Goal: Obtain resource: Obtain resource

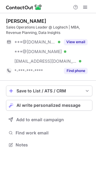
scroll to position [140, 96]
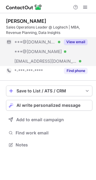
click at [82, 40] on button "View email" at bounding box center [76, 42] width 24 height 6
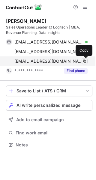
click at [85, 61] on span at bounding box center [84, 61] width 5 height 5
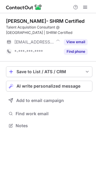
scroll to position [121, 96]
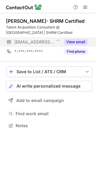
click at [77, 40] on button "View email" at bounding box center [76, 42] width 24 height 6
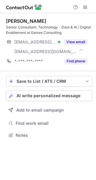
scroll to position [131, 96]
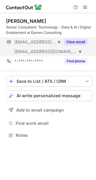
click at [75, 41] on button "View email" at bounding box center [76, 42] width 24 height 6
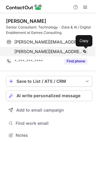
click at [85, 51] on span at bounding box center [84, 51] width 5 height 5
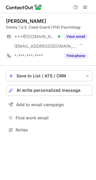
scroll to position [125, 96]
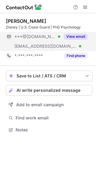
click at [80, 37] on button "View email" at bounding box center [76, 37] width 24 height 6
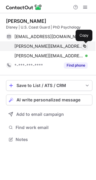
click at [86, 46] on span at bounding box center [84, 46] width 5 height 5
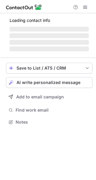
scroll to position [125, 96]
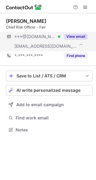
click at [82, 35] on button "View email" at bounding box center [76, 37] width 24 height 6
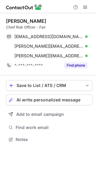
scroll to position [135, 96]
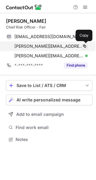
click at [83, 44] on span at bounding box center [84, 46] width 5 height 5
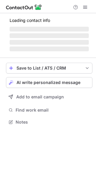
scroll to position [125, 96]
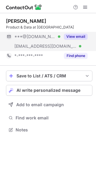
click at [82, 38] on button "View email" at bounding box center [76, 37] width 24 height 6
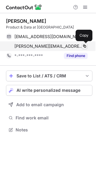
click at [85, 45] on span at bounding box center [84, 46] width 5 height 5
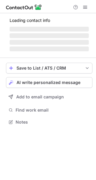
scroll to position [3, 3]
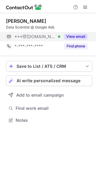
click at [83, 34] on button "View email" at bounding box center [76, 37] width 24 height 6
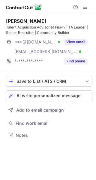
scroll to position [131, 96]
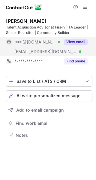
click at [77, 42] on button "View email" at bounding box center [76, 42] width 24 height 6
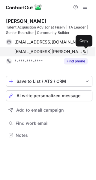
click at [85, 51] on span at bounding box center [84, 51] width 5 height 5
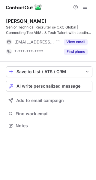
scroll to position [121, 96]
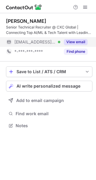
click at [82, 41] on button "View email" at bounding box center [76, 42] width 24 height 6
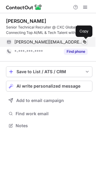
click at [85, 41] on span at bounding box center [84, 42] width 5 height 5
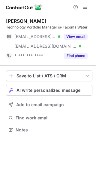
scroll to position [125, 96]
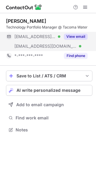
click at [78, 35] on button "View email" at bounding box center [76, 37] width 24 height 6
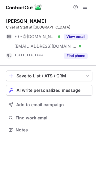
scroll to position [125, 96]
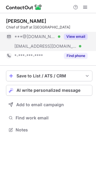
click at [77, 36] on button "View email" at bounding box center [76, 37] width 24 height 6
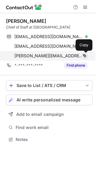
click at [84, 54] on span at bounding box center [84, 55] width 5 height 5
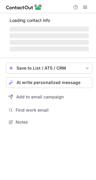
scroll to position [125, 96]
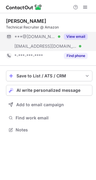
click at [74, 37] on button "View email" at bounding box center [76, 37] width 24 height 6
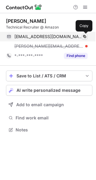
click at [84, 36] on span at bounding box center [84, 36] width 5 height 5
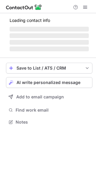
scroll to position [125, 96]
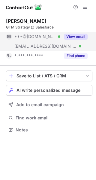
click at [79, 37] on button "View email" at bounding box center [76, 37] width 24 height 6
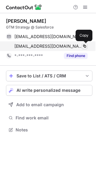
click at [85, 45] on span at bounding box center [84, 46] width 5 height 5
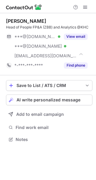
scroll to position [135, 96]
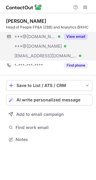
click at [78, 34] on button "View email" at bounding box center [76, 37] width 24 height 6
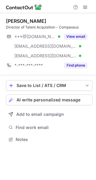
scroll to position [135, 96]
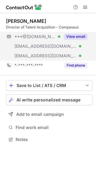
click at [79, 38] on button "View email" at bounding box center [76, 37] width 24 height 6
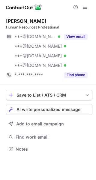
scroll to position [144, 96]
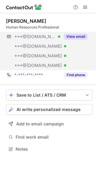
click at [85, 38] on button "View email" at bounding box center [76, 37] width 24 height 6
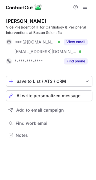
scroll to position [131, 96]
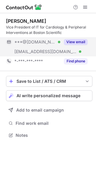
click at [79, 40] on button "View email" at bounding box center [76, 42] width 24 height 6
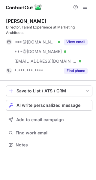
scroll to position [135, 96]
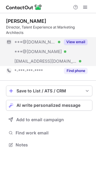
click at [78, 39] on button "View email" at bounding box center [76, 42] width 24 height 6
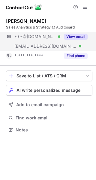
scroll to position [125, 96]
click at [81, 38] on button "View email" at bounding box center [76, 37] width 24 height 6
click at [71, 36] on button "View email" at bounding box center [76, 37] width 24 height 6
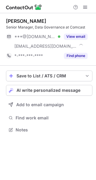
scroll to position [125, 96]
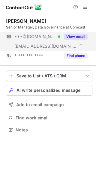
click at [72, 37] on button "View email" at bounding box center [76, 37] width 24 height 6
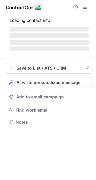
scroll to position [125, 96]
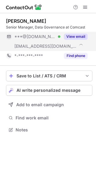
click at [75, 35] on button "View email" at bounding box center [76, 37] width 24 height 6
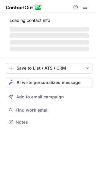
scroll to position [131, 96]
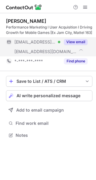
click at [79, 40] on button "View email" at bounding box center [76, 42] width 24 height 6
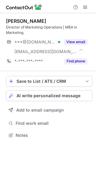
scroll to position [131, 96]
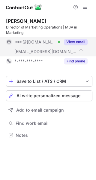
click at [77, 42] on button "View email" at bounding box center [76, 42] width 24 height 6
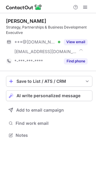
scroll to position [131, 96]
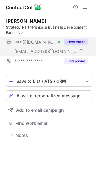
click at [82, 43] on button "View email" at bounding box center [76, 42] width 24 height 6
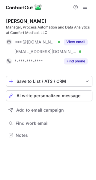
scroll to position [131, 96]
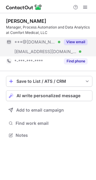
click at [78, 43] on button "View email" at bounding box center [76, 42] width 24 height 6
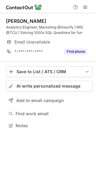
scroll to position [121, 96]
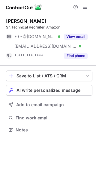
scroll to position [125, 96]
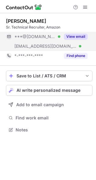
click at [79, 37] on button "View email" at bounding box center [76, 37] width 24 height 6
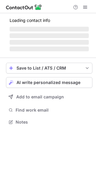
scroll to position [3, 3]
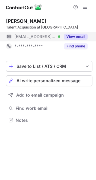
click at [80, 33] on div "View email" at bounding box center [73, 37] width 27 height 10
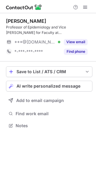
scroll to position [121, 96]
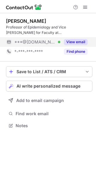
click at [78, 44] on button "View email" at bounding box center [76, 42] width 24 height 6
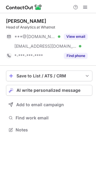
scroll to position [125, 96]
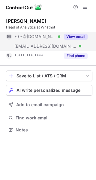
click at [81, 38] on button "View email" at bounding box center [76, 37] width 24 height 6
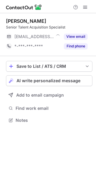
scroll to position [3, 3]
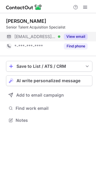
click at [72, 35] on button "View email" at bounding box center [76, 37] width 24 height 6
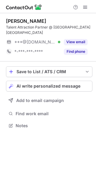
scroll to position [3, 3]
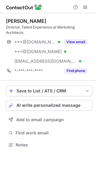
scroll to position [135, 96]
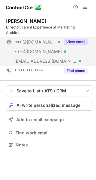
click at [76, 39] on button "View email" at bounding box center [76, 42] width 24 height 6
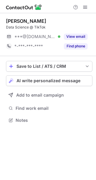
scroll to position [3, 3]
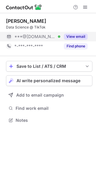
click at [79, 36] on button "View email" at bounding box center [76, 37] width 24 height 6
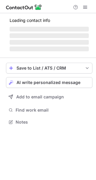
scroll to position [135, 96]
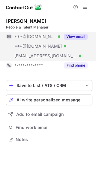
click at [72, 36] on button "View email" at bounding box center [76, 37] width 24 height 6
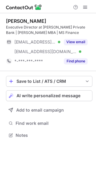
scroll to position [131, 96]
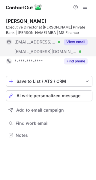
click at [80, 42] on button "View email" at bounding box center [76, 42] width 24 height 6
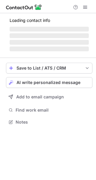
scroll to position [131, 96]
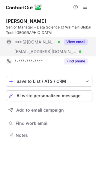
click at [76, 40] on button "View email" at bounding box center [76, 42] width 24 height 6
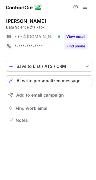
scroll to position [3, 3]
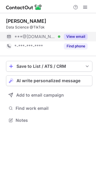
click at [82, 36] on button "View email" at bounding box center [76, 37] width 24 height 6
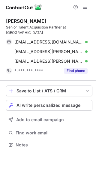
scroll to position [135, 96]
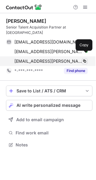
click at [83, 59] on span at bounding box center [84, 61] width 5 height 5
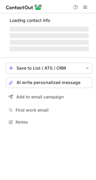
scroll to position [121, 96]
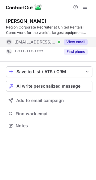
click at [76, 44] on button "View email" at bounding box center [76, 42] width 24 height 6
